Goal: Task Accomplishment & Management: Complete application form

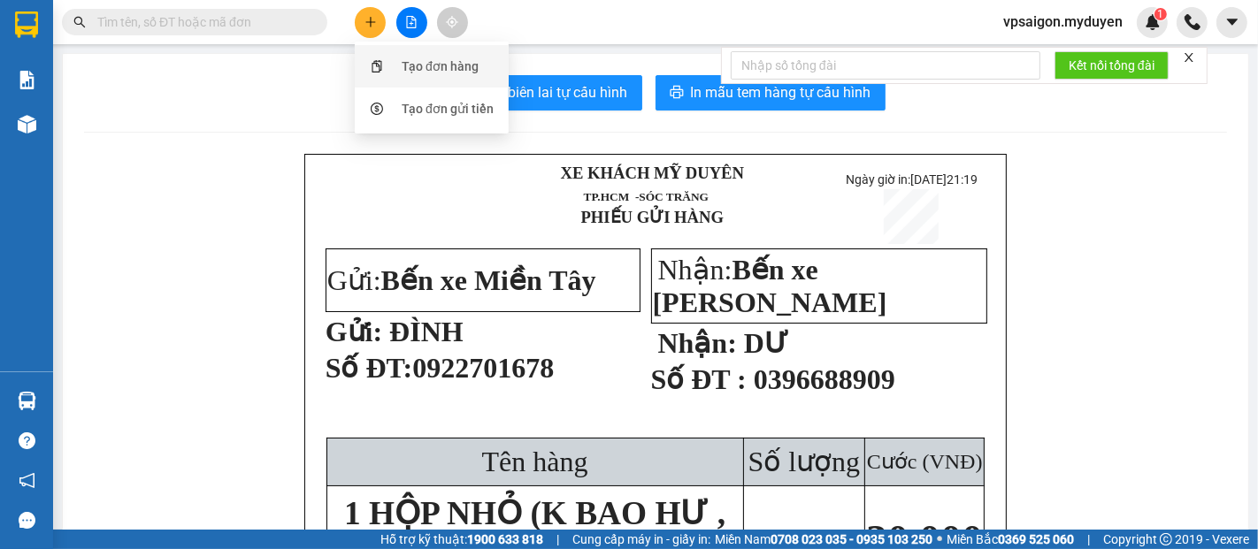
click at [398, 62] on div "Tạo đơn hàng" at bounding box center [431, 67] width 133 height 34
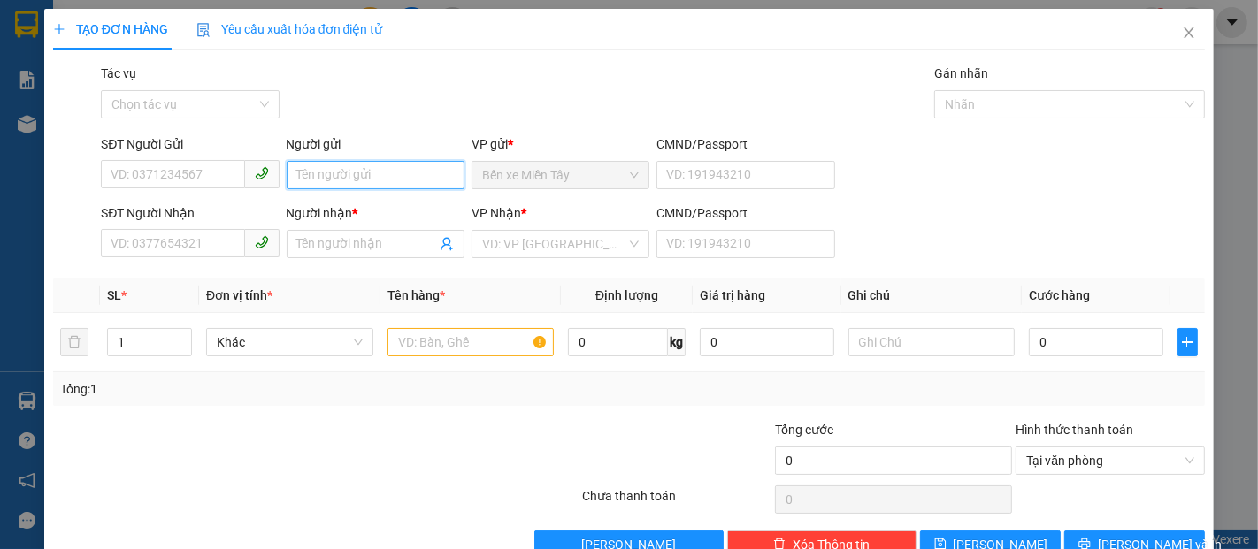
click at [306, 175] on input "Người gửi" at bounding box center [376, 175] width 178 height 28
click at [131, 173] on input "SĐT Người Gửi" at bounding box center [172, 174] width 143 height 28
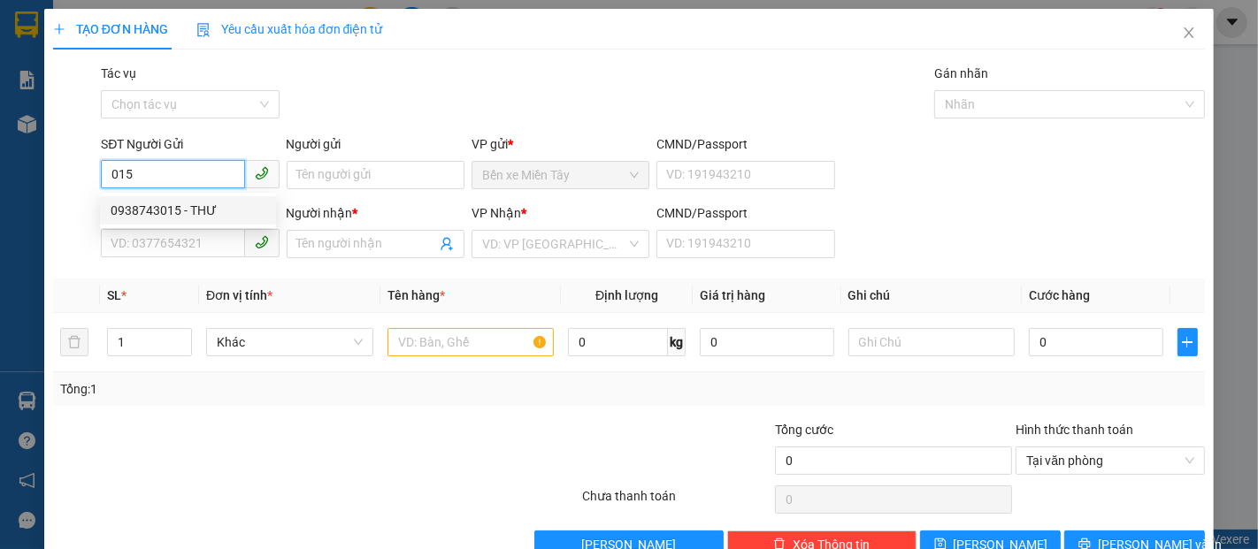
click at [201, 211] on div "0938743015 - THƯ" at bounding box center [188, 210] width 155 height 19
type input "0938743015"
type input "THƯ"
type input "0939476261"
type input "TRÍ"
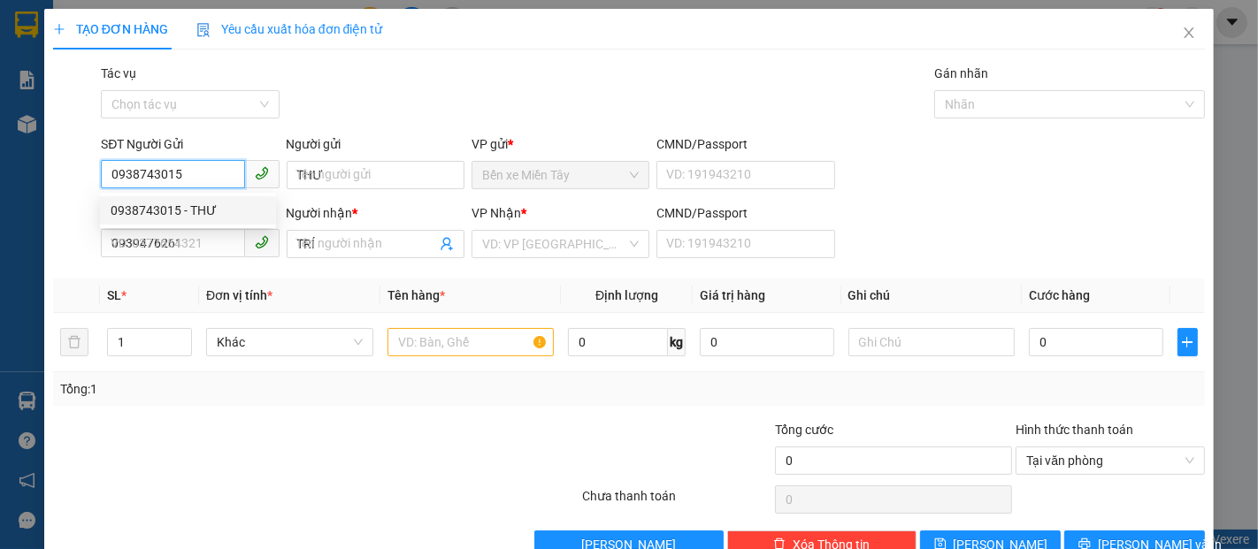
type input "50.000"
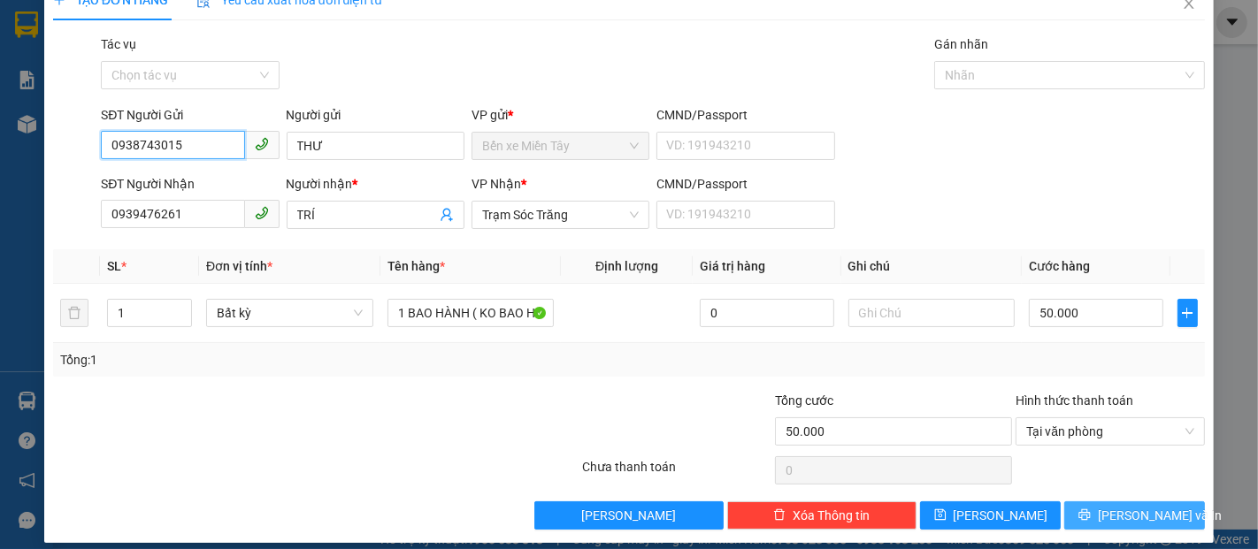
scroll to position [42, 0]
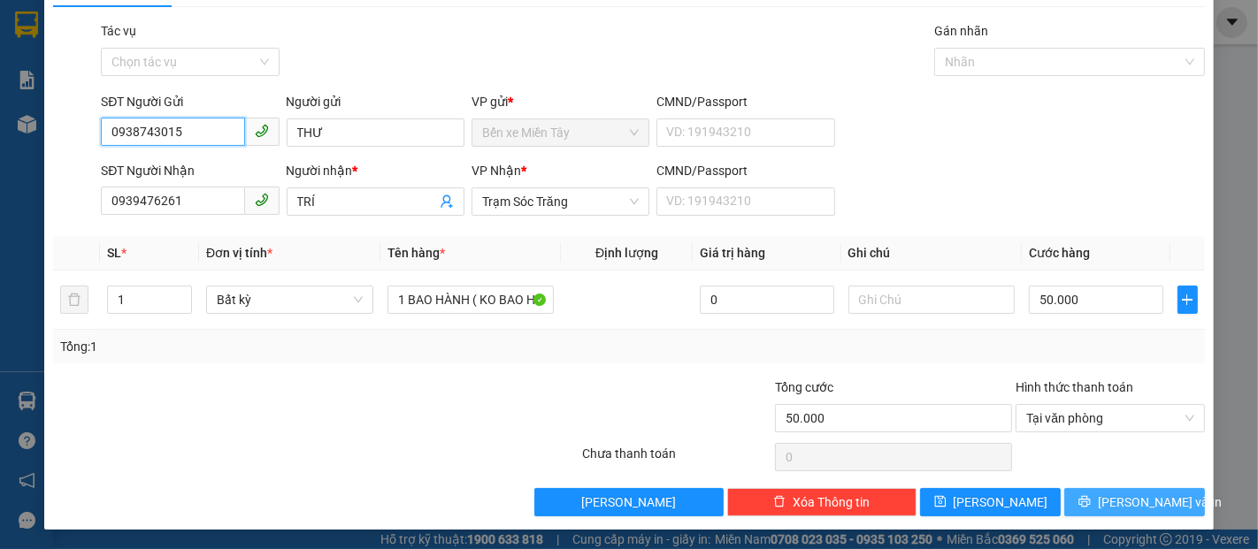
type input "0938743015"
click at [1085, 498] on button "[PERSON_NAME] và In" at bounding box center [1134, 502] width 141 height 28
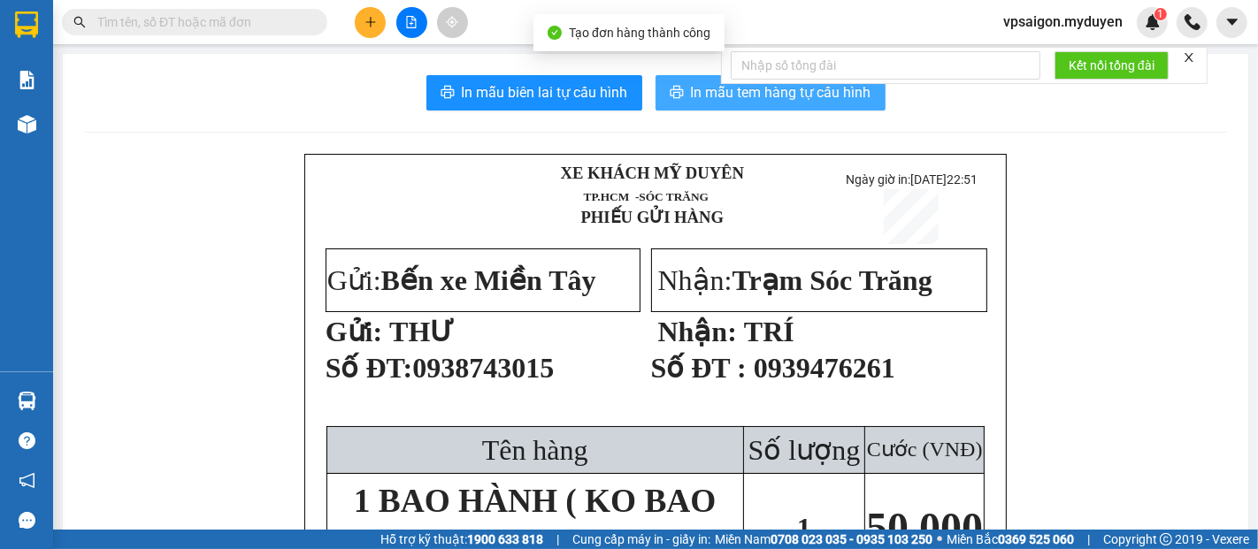
click at [691, 97] on span "In mẫu tem hàng tự cấu hình" at bounding box center [781, 92] width 180 height 22
